Goal: Navigation & Orientation: Find specific page/section

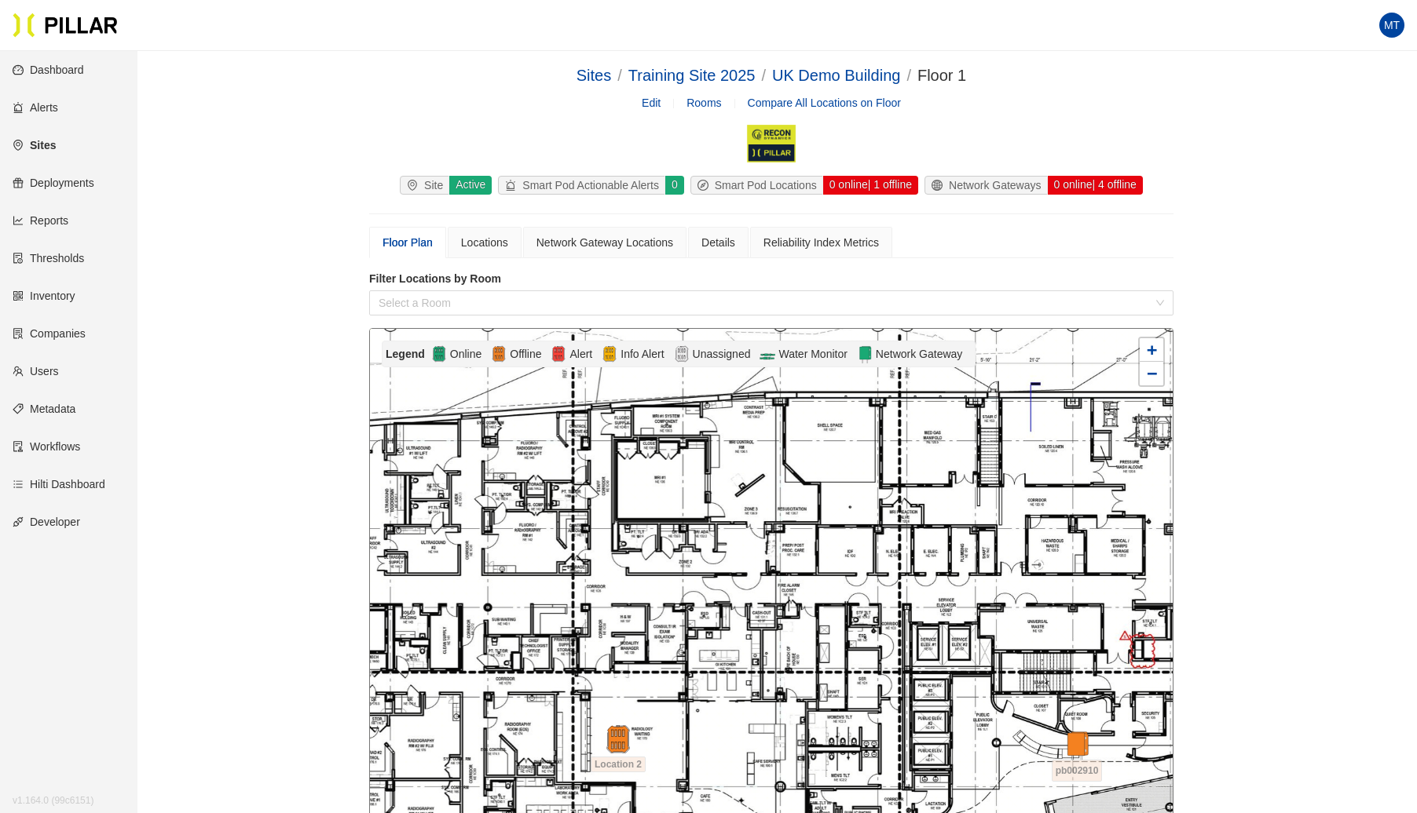
click at [41, 148] on link "Sites" at bounding box center [34, 145] width 43 height 13
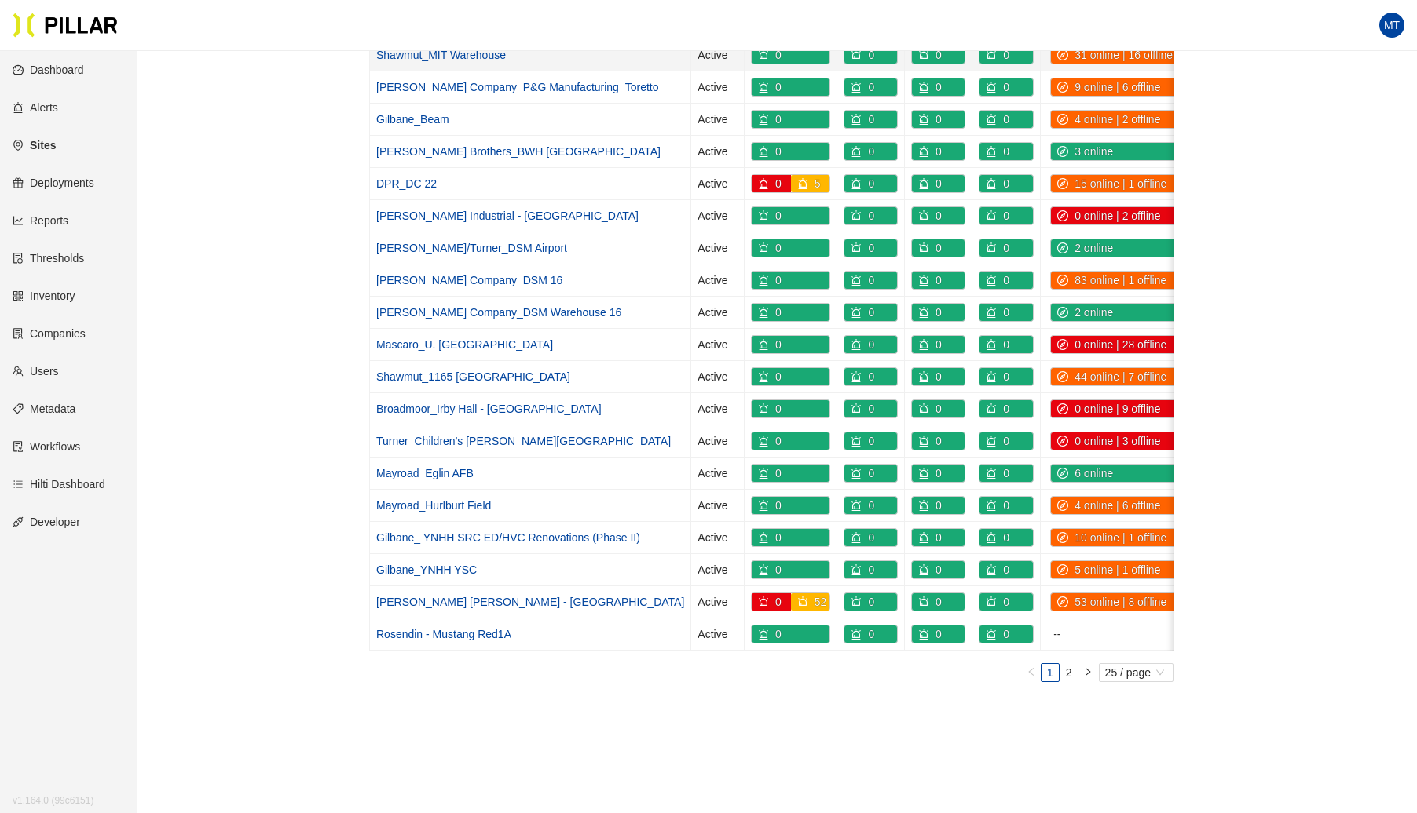
scroll to position [449, 0]
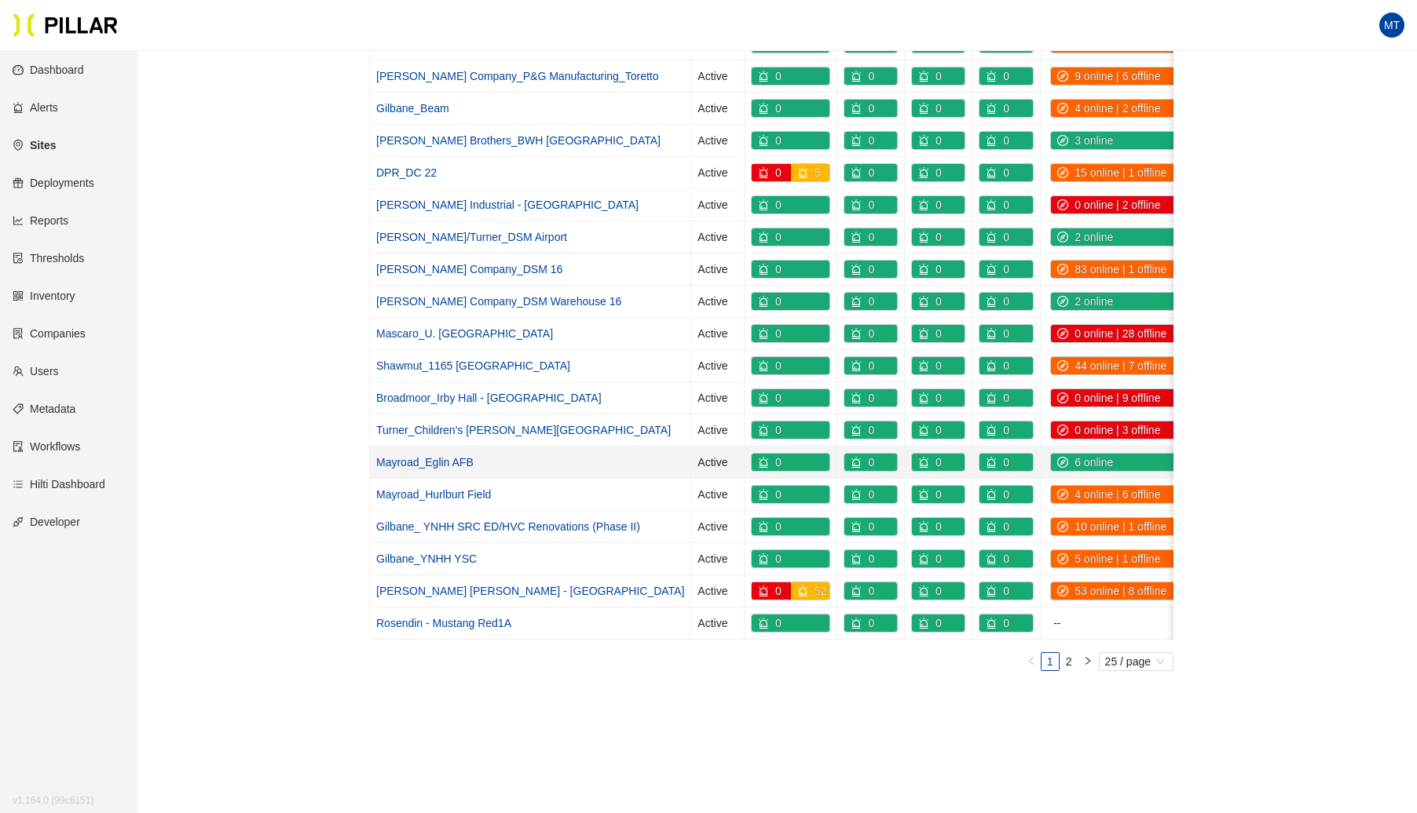
click at [452, 456] on link "Mayroad_Eglin AFB" at bounding box center [424, 462] width 97 height 13
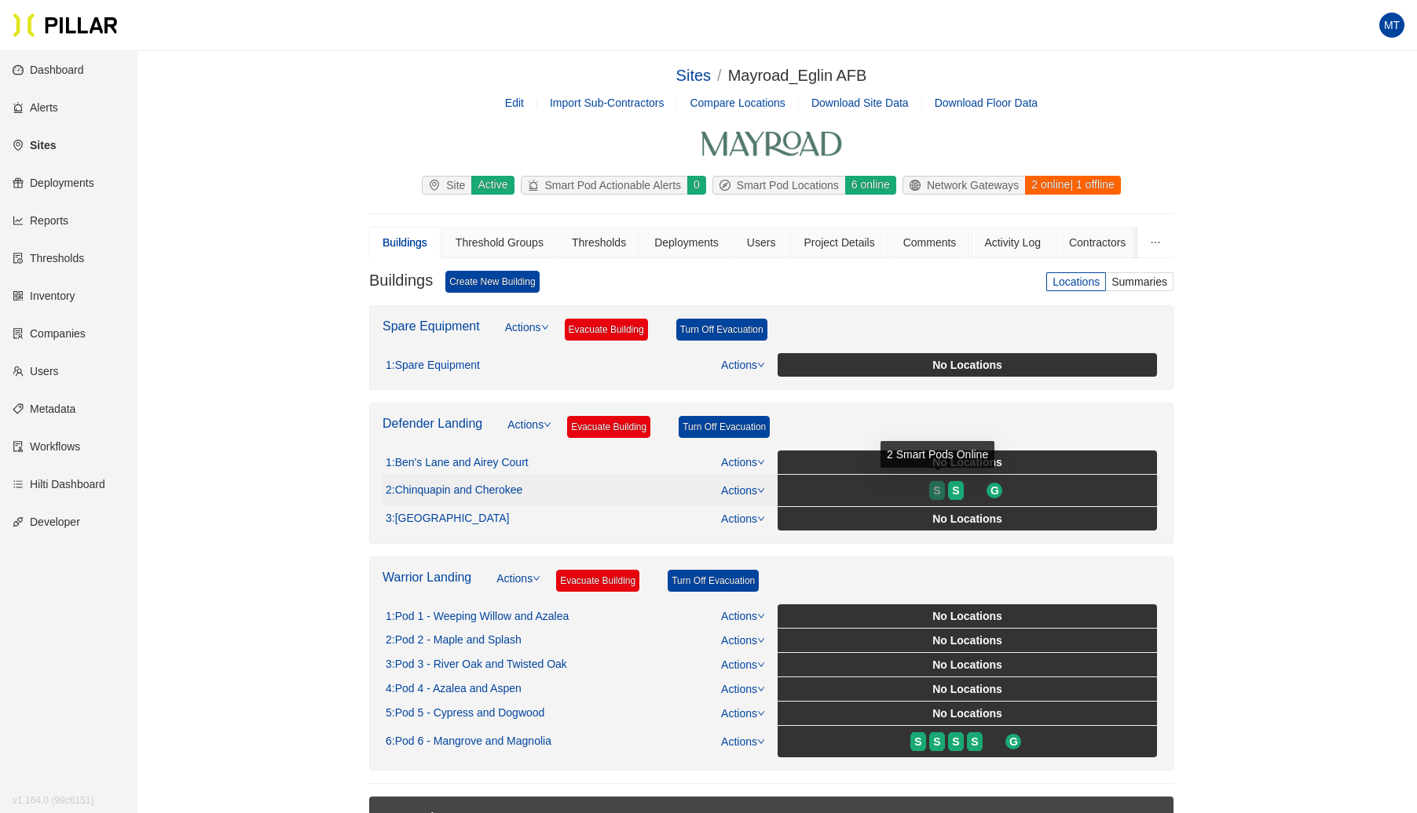
click at [933, 492] on span "S" at bounding box center [936, 490] width 7 height 17
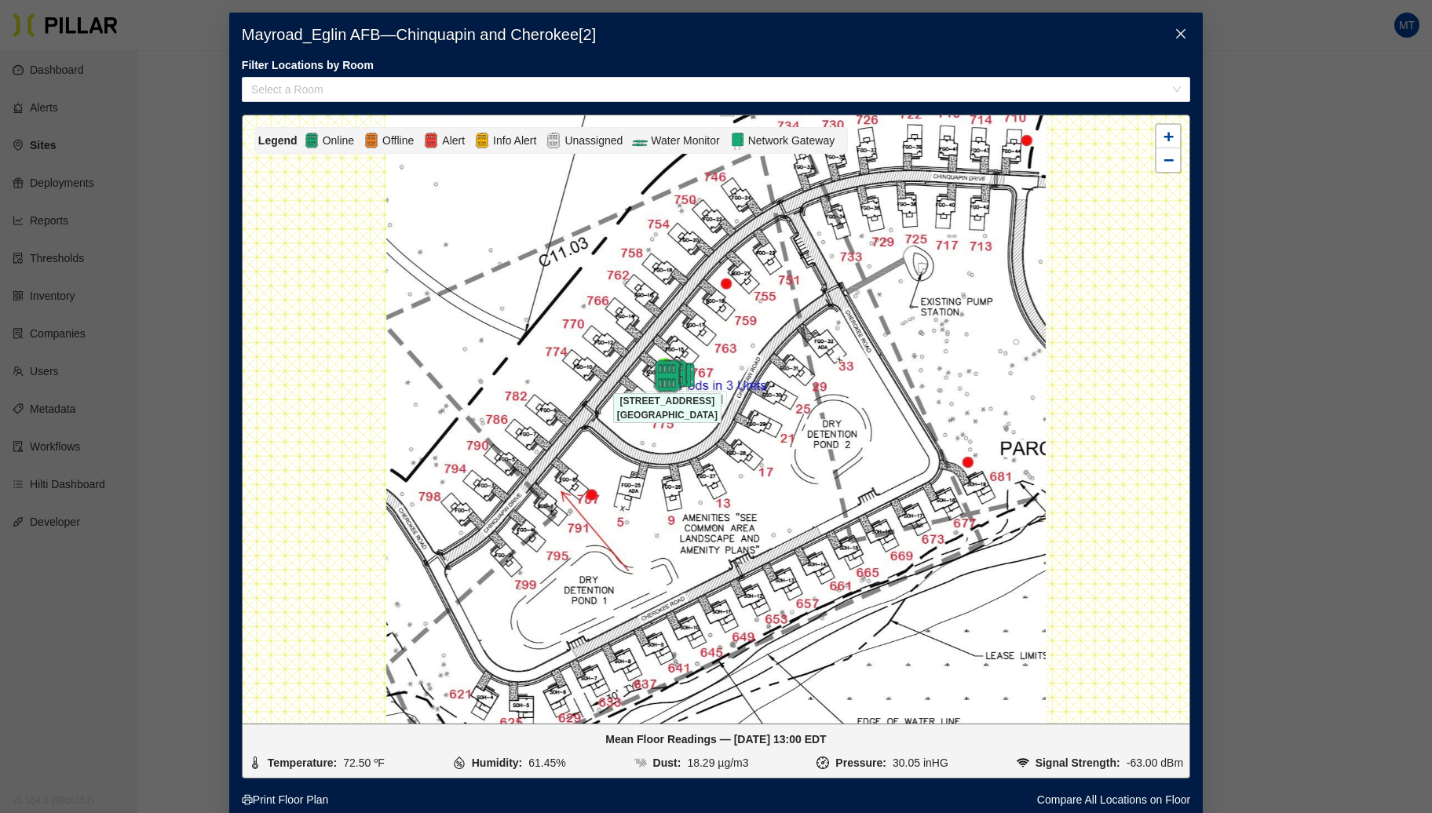
click at [657, 379] on img at bounding box center [667, 376] width 34 height 34
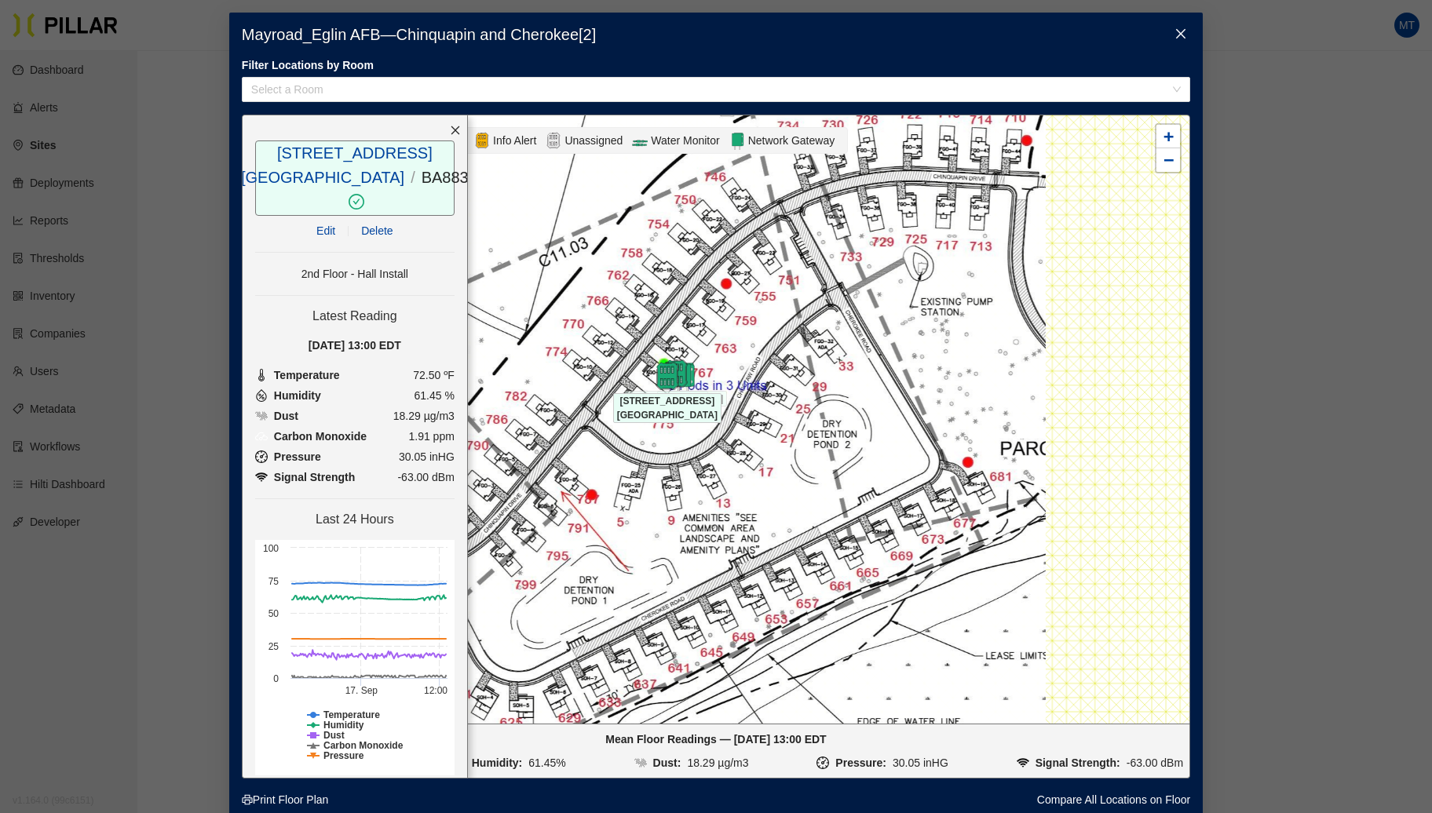
click at [1175, 34] on icon "close" at bounding box center [1181, 33] width 13 height 13
